Goal: Information Seeking & Learning: Find specific fact

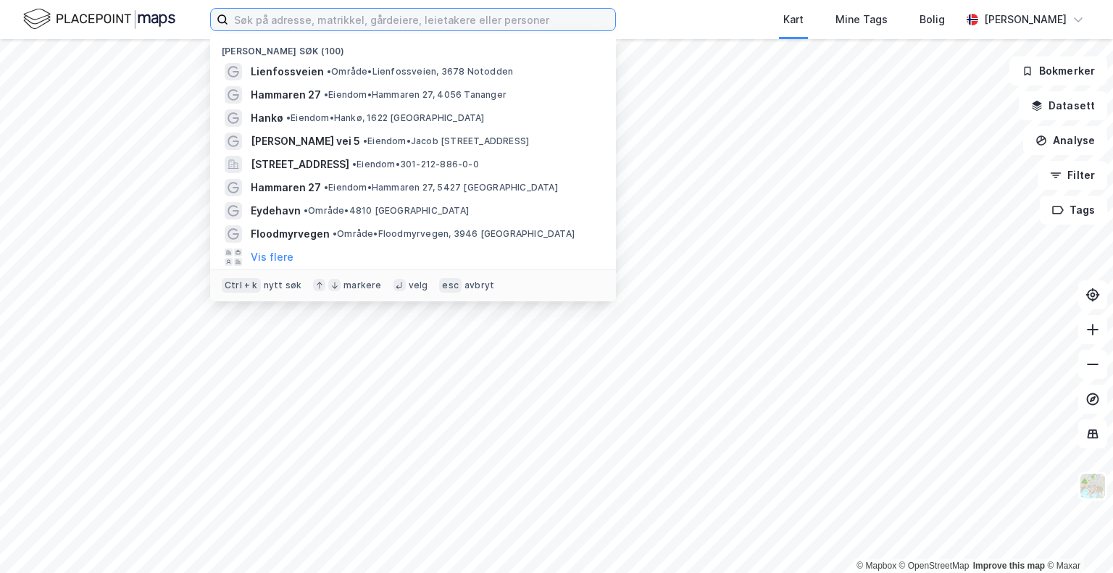
click at [386, 20] on input at bounding box center [421, 20] width 387 height 22
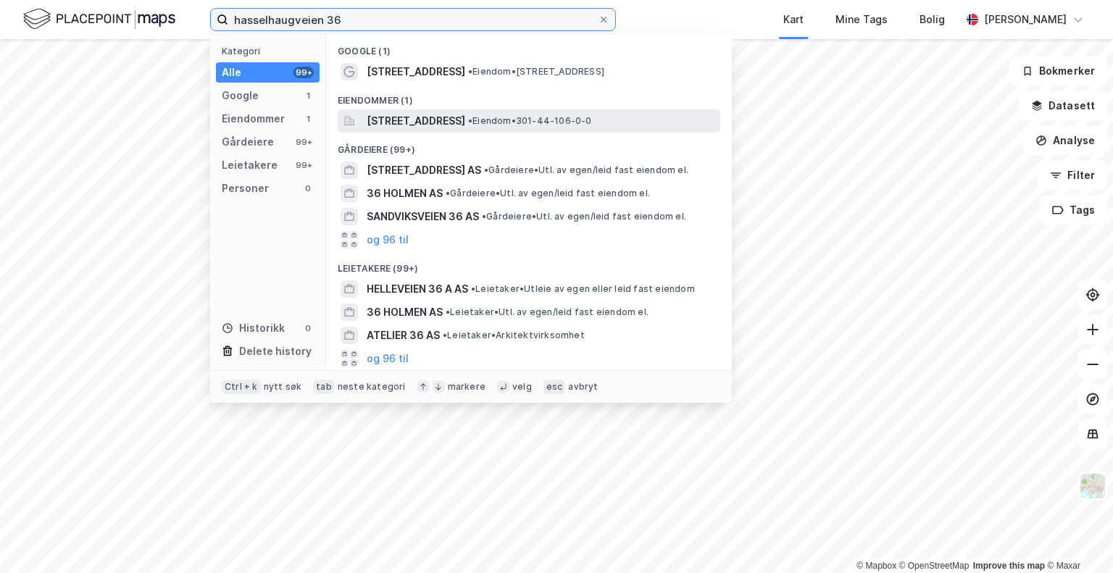
type input "hasselhaugveien 36"
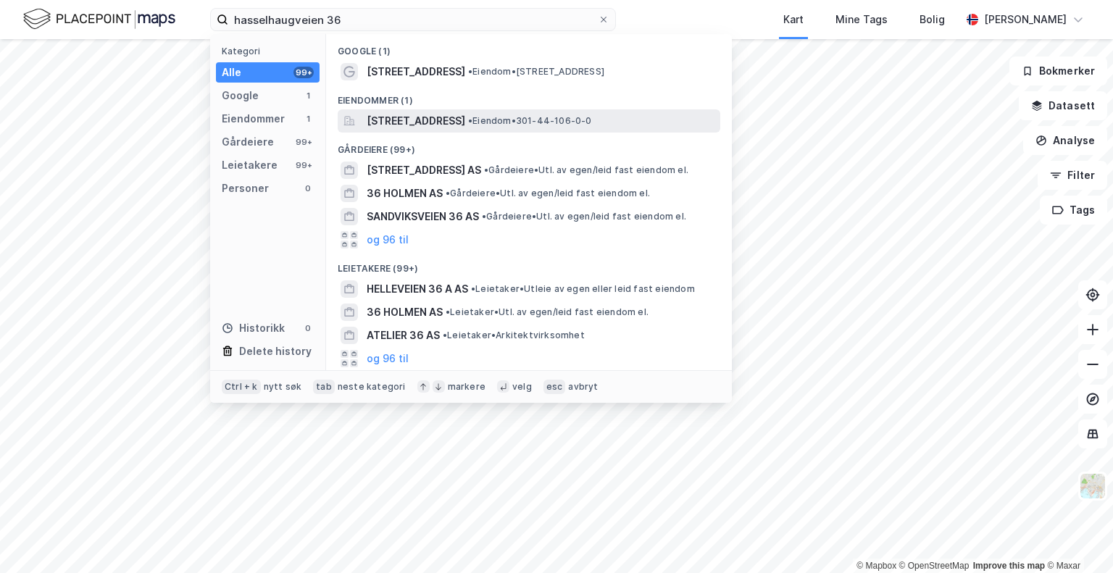
click at [452, 130] on div "[STREET_ADDRESS] • Eiendom • 301-44-106-0-0" at bounding box center [529, 120] width 383 height 23
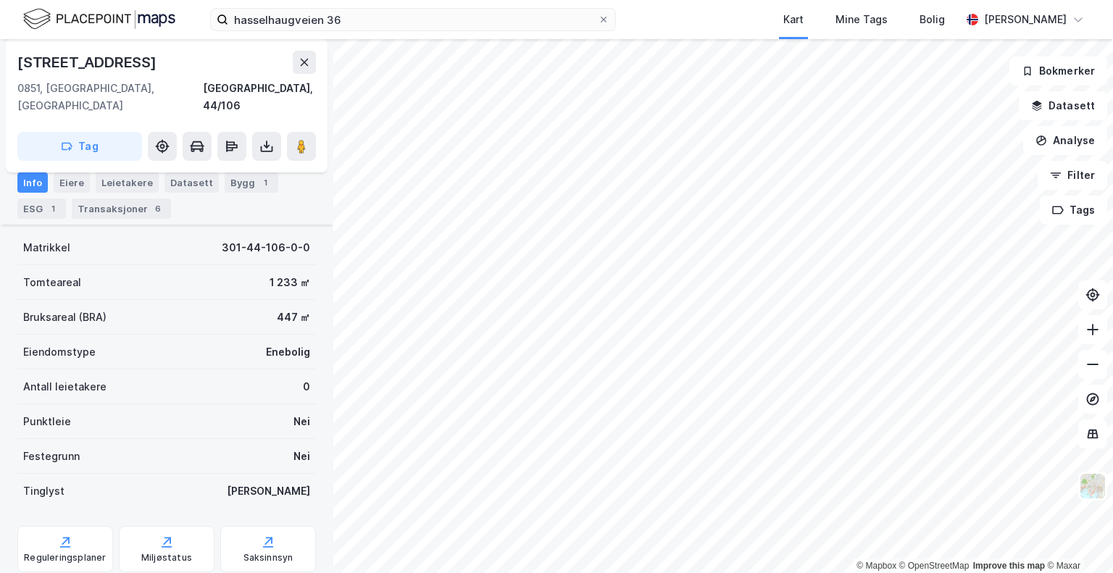
scroll to position [140, 0]
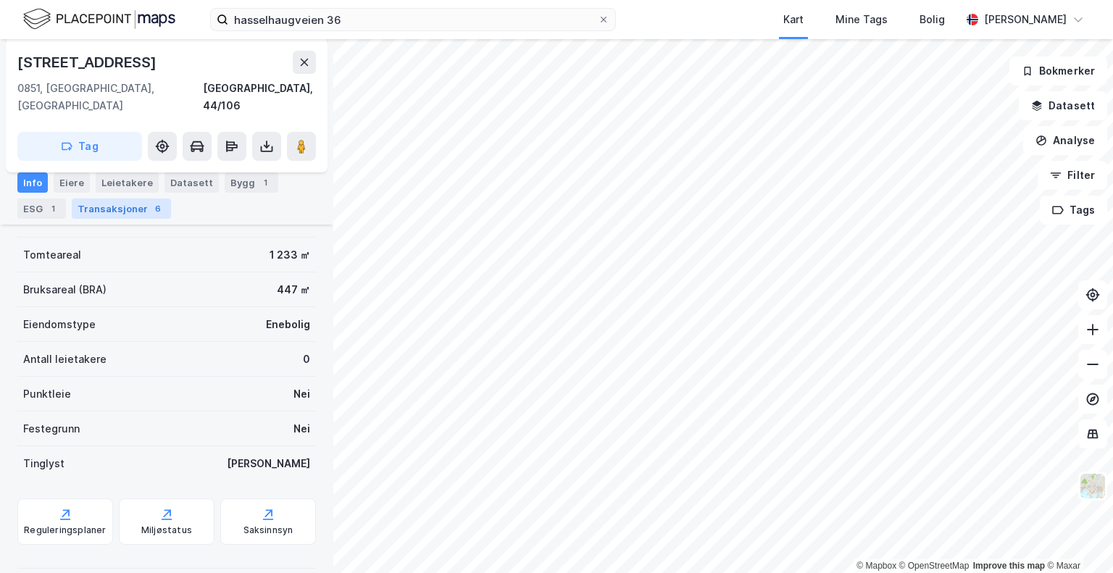
click at [119, 215] on div "Transaksjoner 6" at bounding box center [121, 209] width 99 height 20
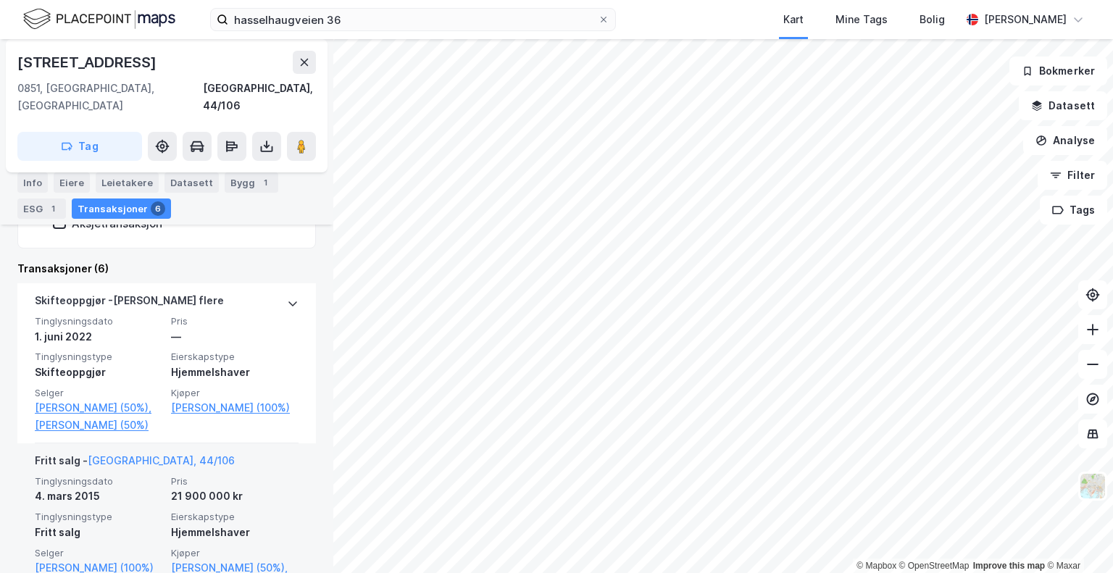
scroll to position [313, 0]
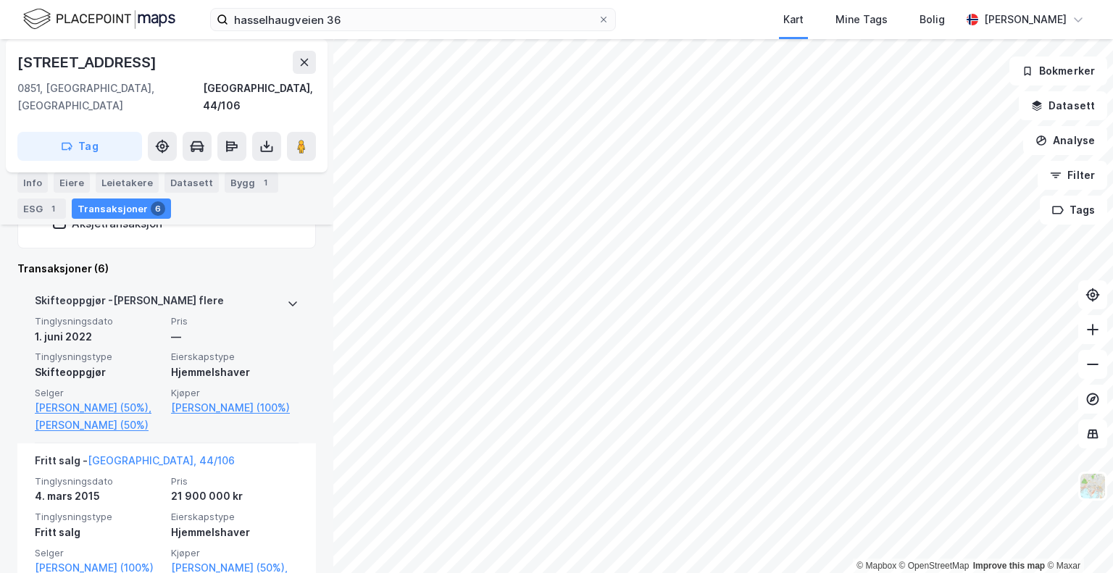
click at [287, 298] on icon at bounding box center [293, 304] width 12 height 12
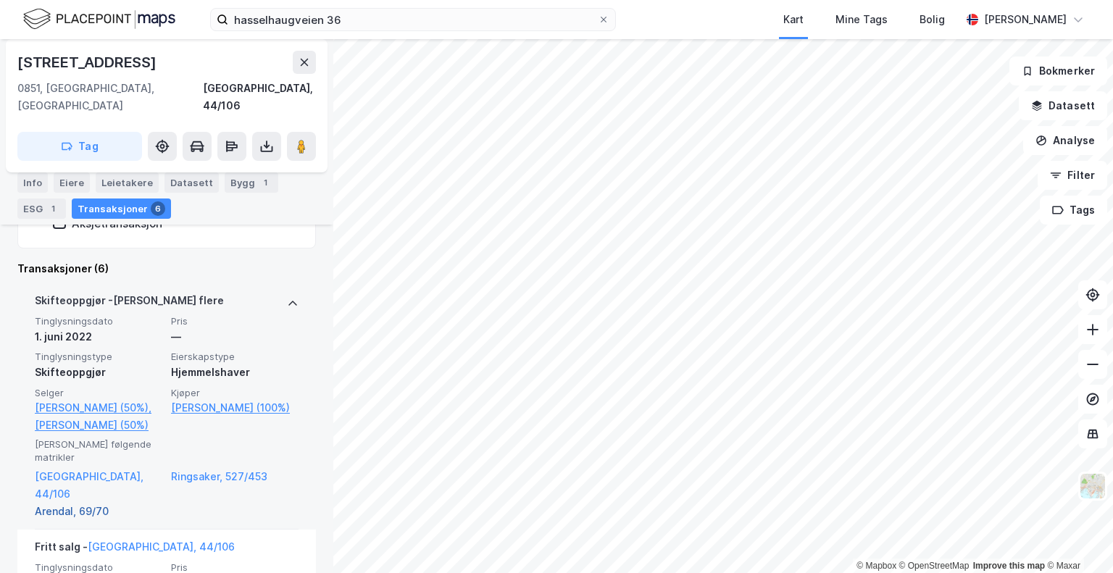
click at [49, 503] on link "Arendal, 69/70" at bounding box center [99, 511] width 128 height 17
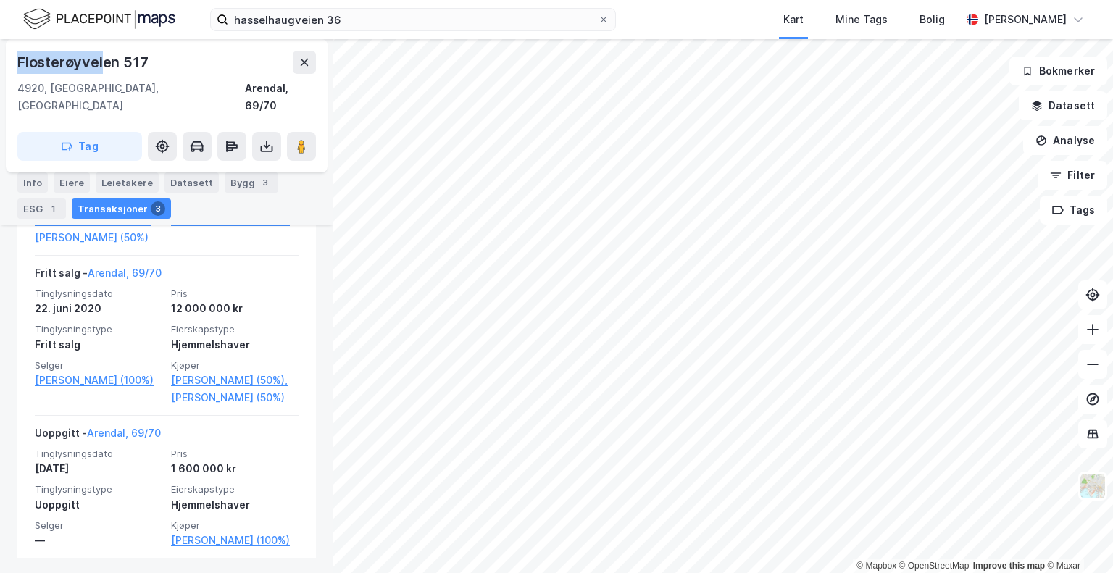
scroll to position [542, 0]
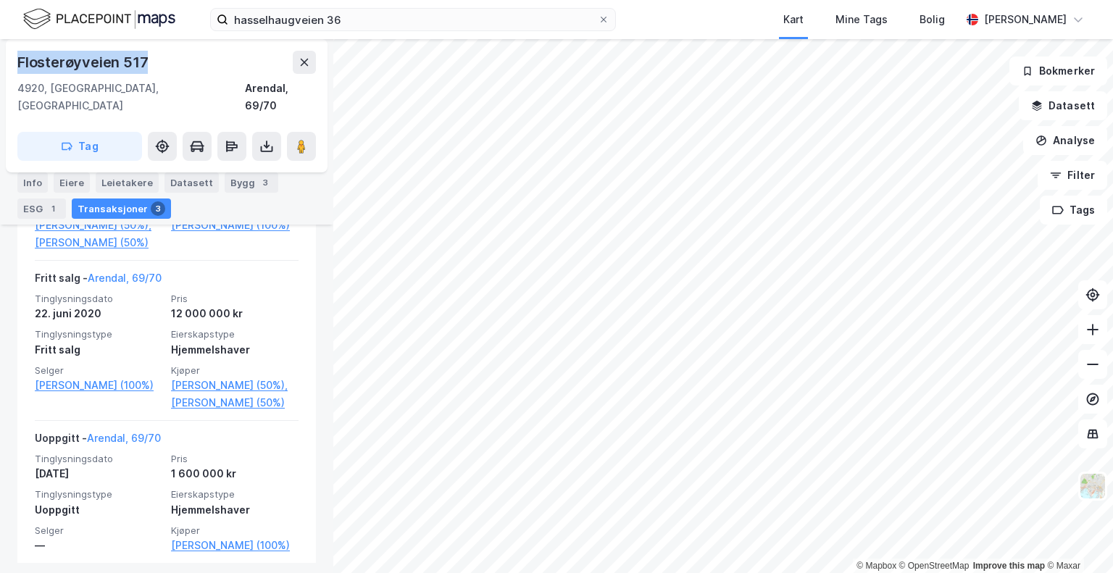
drag, startPoint x: 17, startPoint y: 57, endPoint x: 186, endPoint y: 64, distance: 168.3
click at [186, 64] on div "Flosterøyveien 517" at bounding box center [166, 62] width 299 height 23
copy div "Flosterøyveien 517"
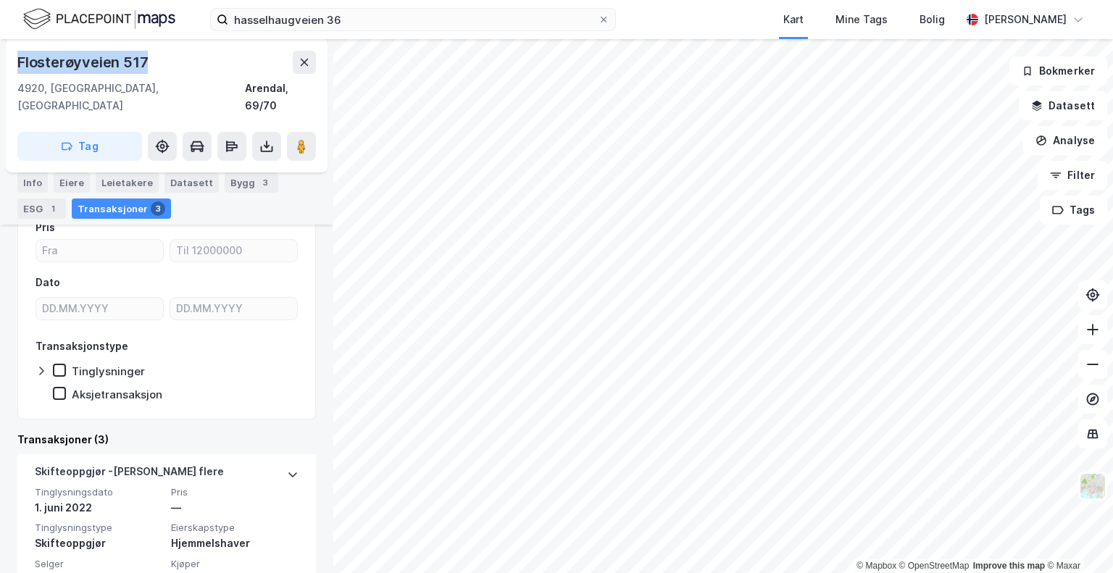
scroll to position [0, 0]
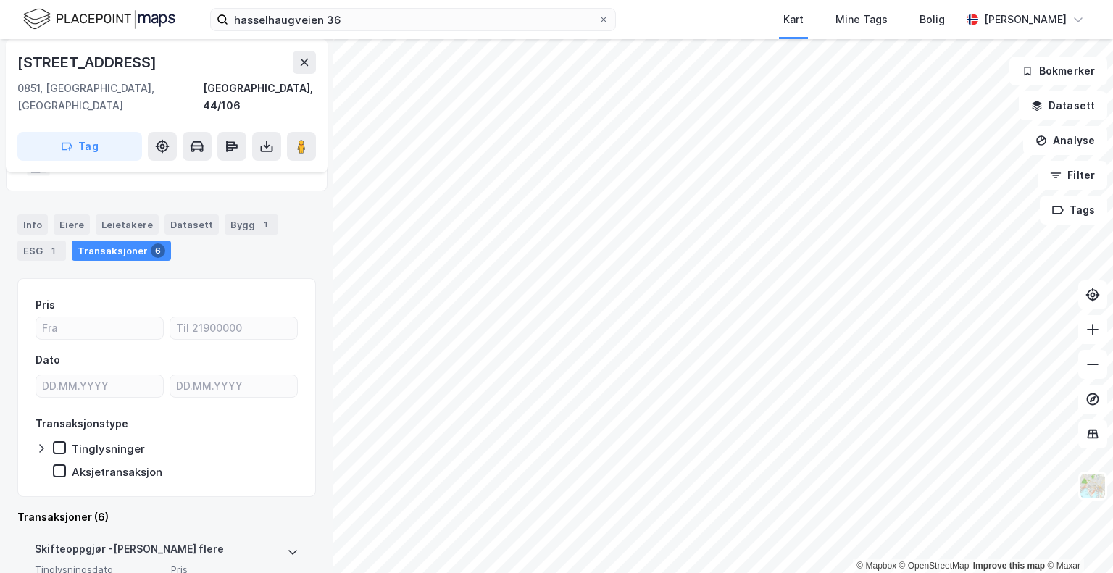
scroll to position [64, 0]
click at [125, 241] on div "Transaksjoner 6" at bounding box center [121, 251] width 99 height 20
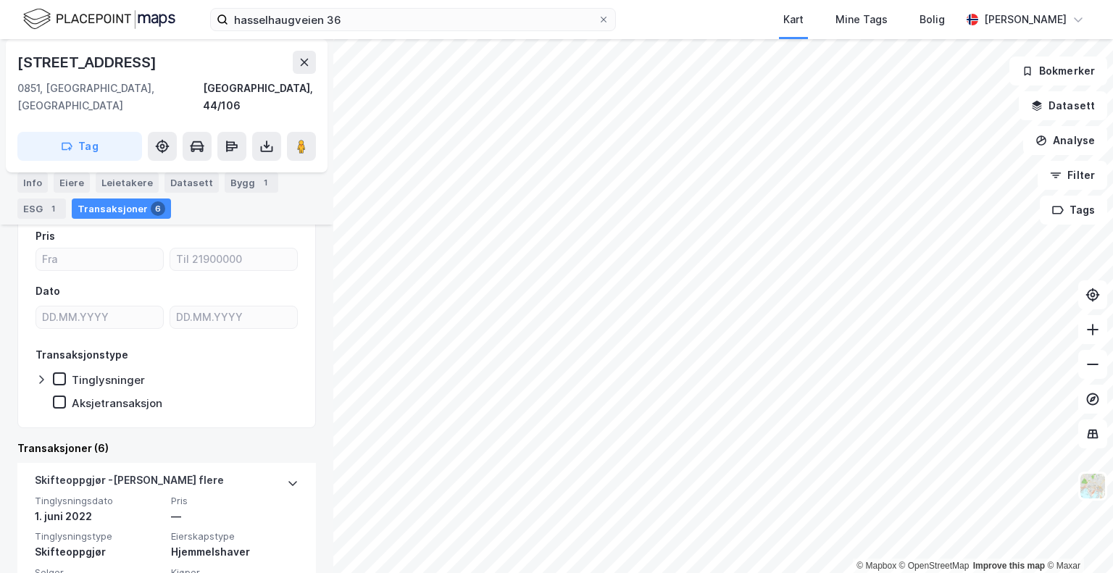
scroll to position [167, 0]
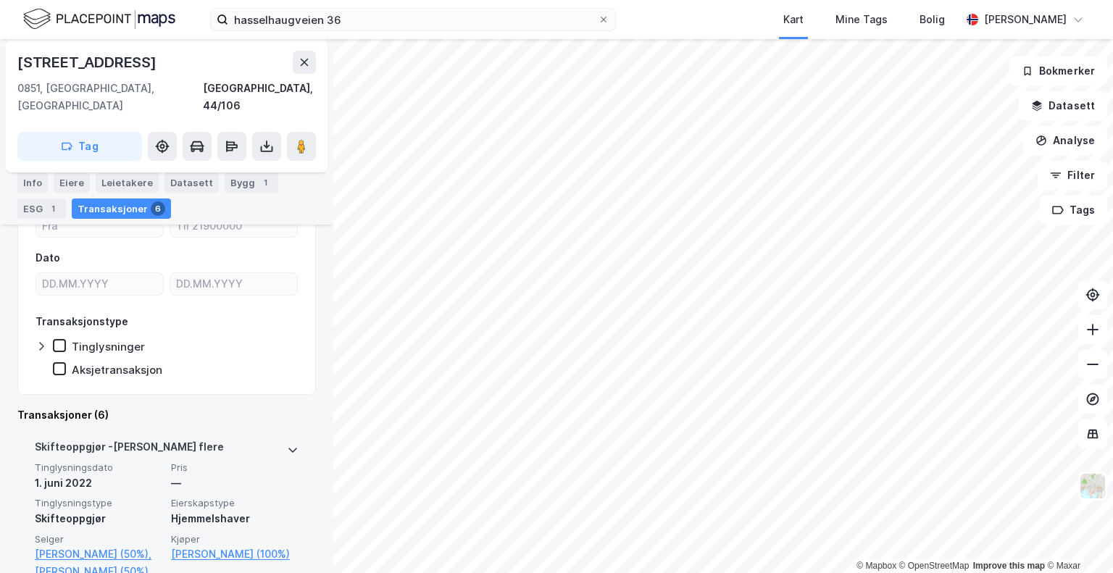
click at [287, 433] on div "Skifteoppgjør - [PERSON_NAME] flere Tinglysningsdato [DATE] Pris — Tinglysnings…" at bounding box center [166, 510] width 299 height 160
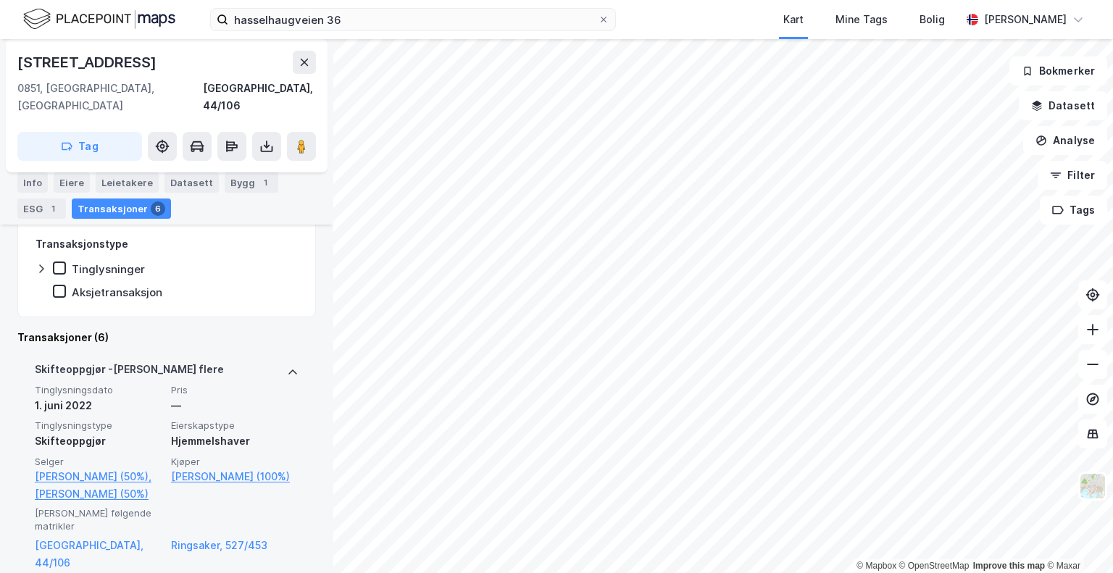
scroll to position [295, 0]
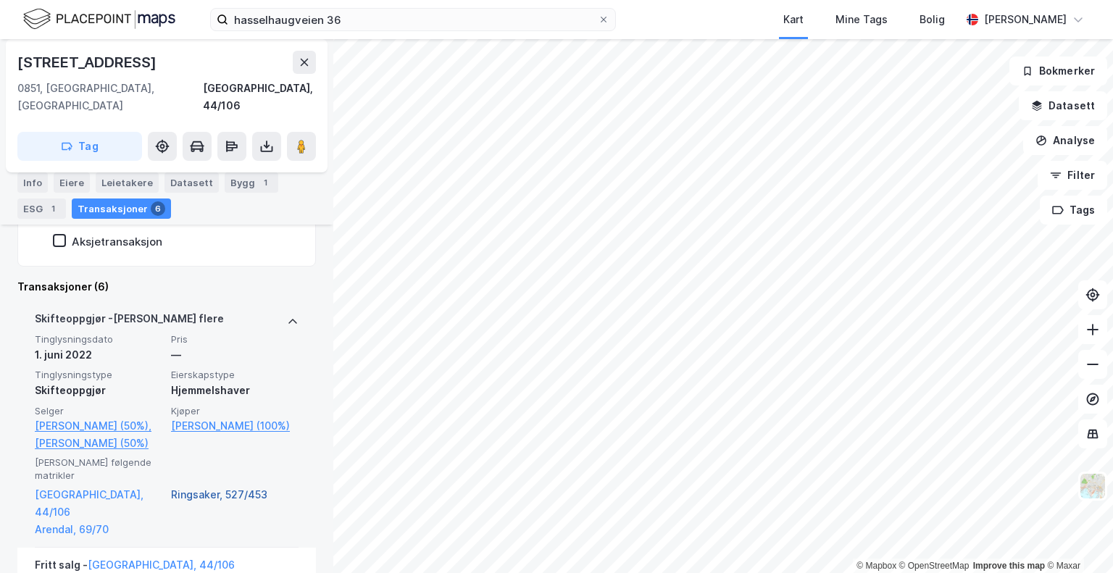
click at [206, 501] on link "Ringsaker, 527/453" at bounding box center [235, 503] width 128 height 35
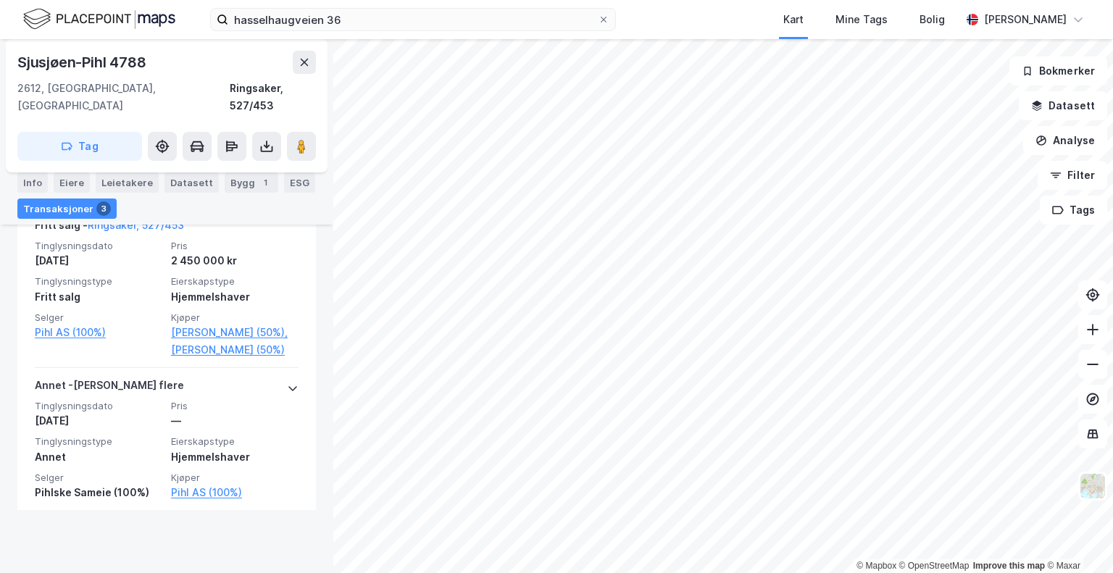
scroll to position [596, 0]
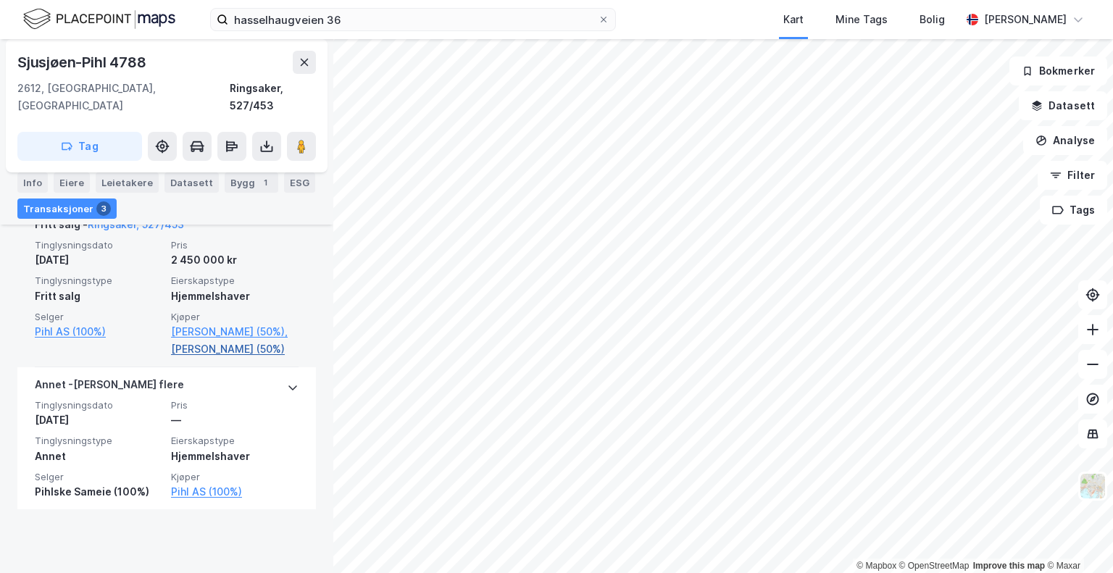
click at [215, 358] on link "[PERSON_NAME] (50%)" at bounding box center [235, 349] width 128 height 17
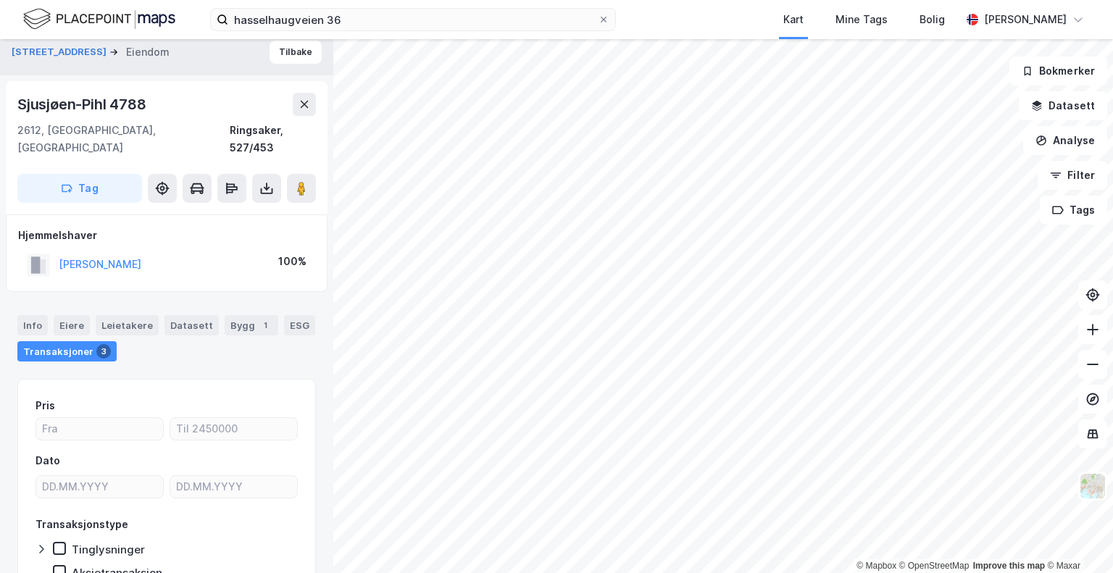
scroll to position [9, 0]
click at [1095, 336] on icon at bounding box center [1093, 330] width 14 height 14
click at [1093, 331] on icon at bounding box center [1092, 330] width 1 height 12
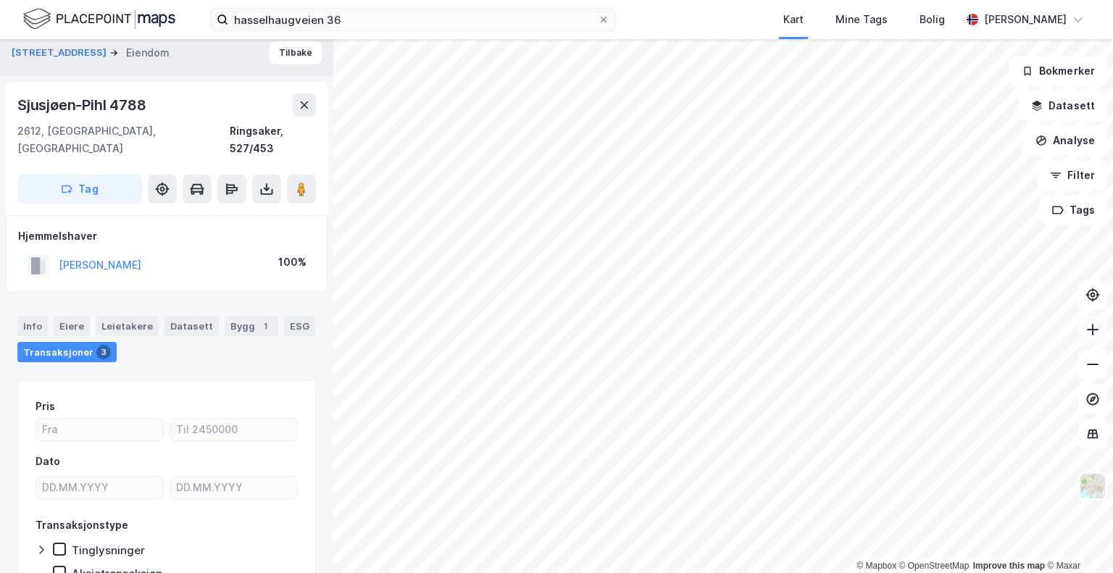
click at [1093, 331] on icon at bounding box center [1092, 330] width 1 height 12
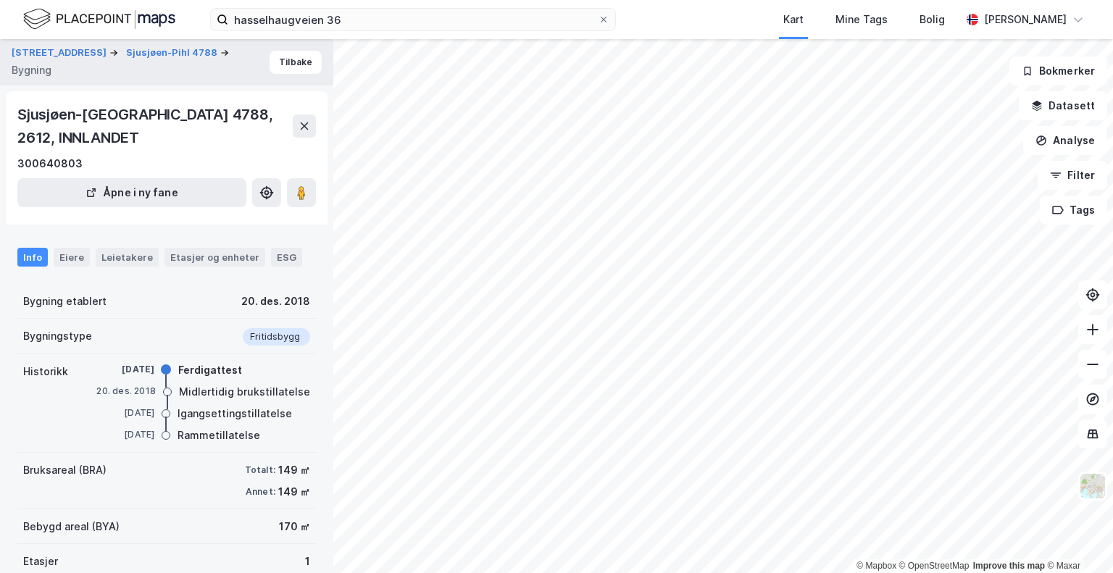
scroll to position [72, 0]
